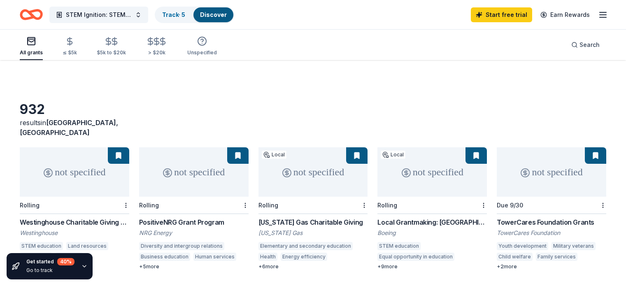
scroll to position [165, 0]
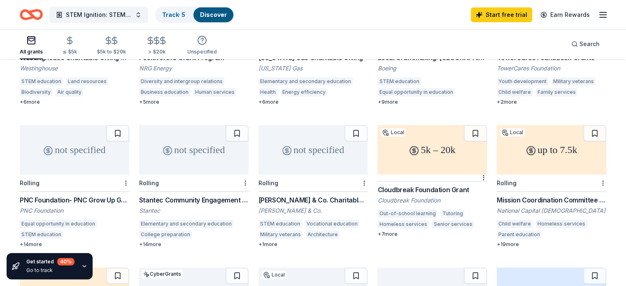
click at [531, 130] on div "up to 7.5k" at bounding box center [551, 149] width 109 height 49
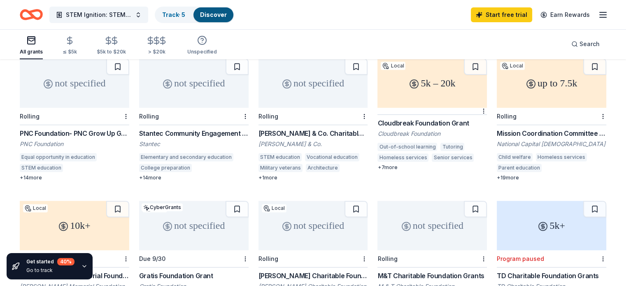
scroll to position [206, 0]
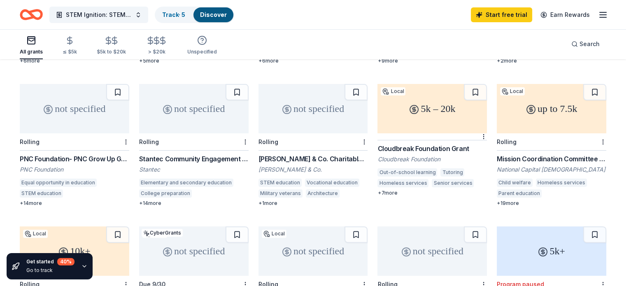
click at [310, 154] on div "Benjamin Moore & Co. Charitable Giving" at bounding box center [312, 159] width 109 height 10
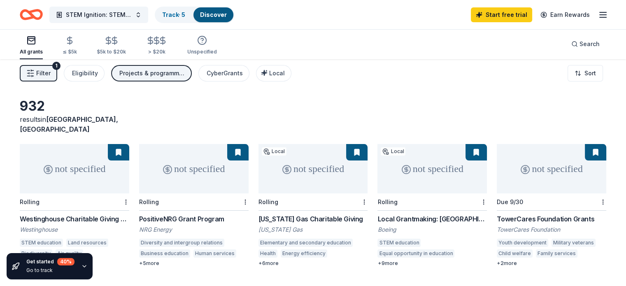
scroll to position [0, 0]
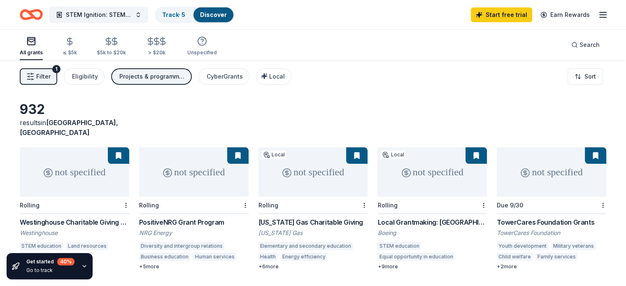
click at [185, 78] on div "Projects & programming" at bounding box center [152, 77] width 66 height 10
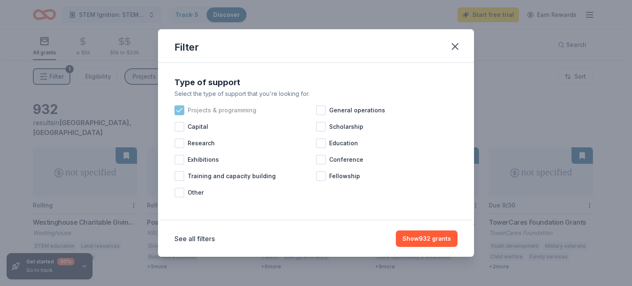
click at [182, 111] on icon at bounding box center [179, 110] width 8 height 8
click at [325, 142] on div at bounding box center [321, 143] width 10 height 10
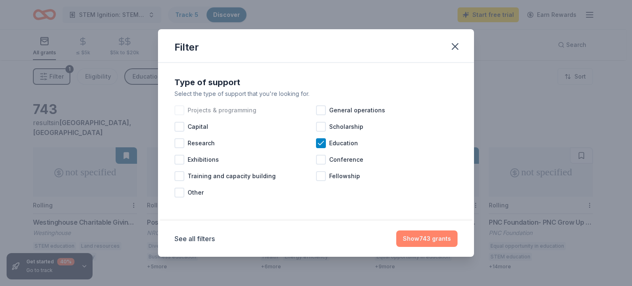
click at [426, 237] on button "Show 743 grants" at bounding box center [426, 238] width 61 height 16
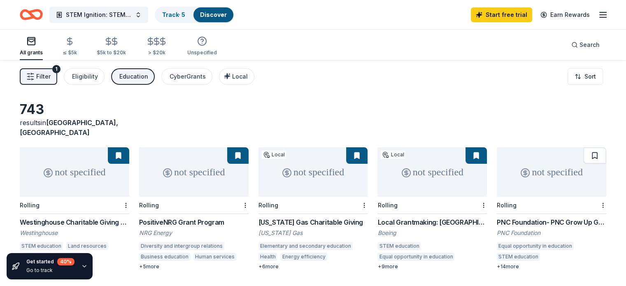
click at [80, 168] on div "not specified" at bounding box center [74, 171] width 109 height 49
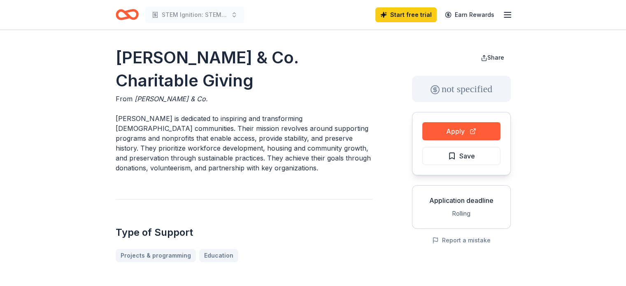
scroll to position [82, 0]
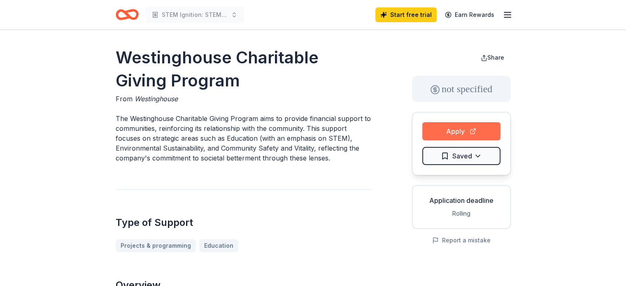
click at [431, 131] on button "Apply" at bounding box center [461, 131] width 78 height 18
